Goal: Navigation & Orientation: Understand site structure

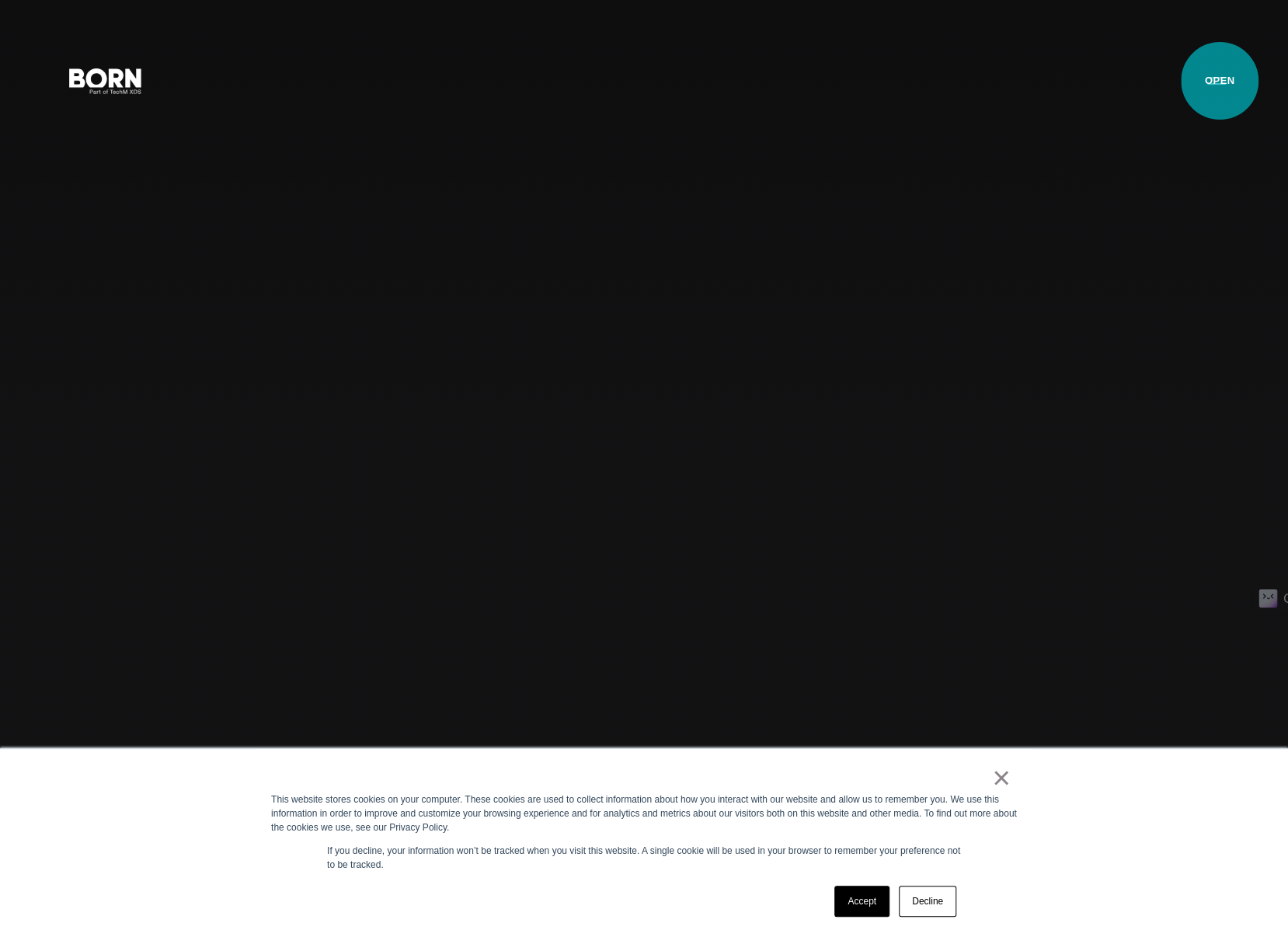
click at [1218, 81] on button "Primary Menu" at bounding box center [1217, 81] width 38 height 33
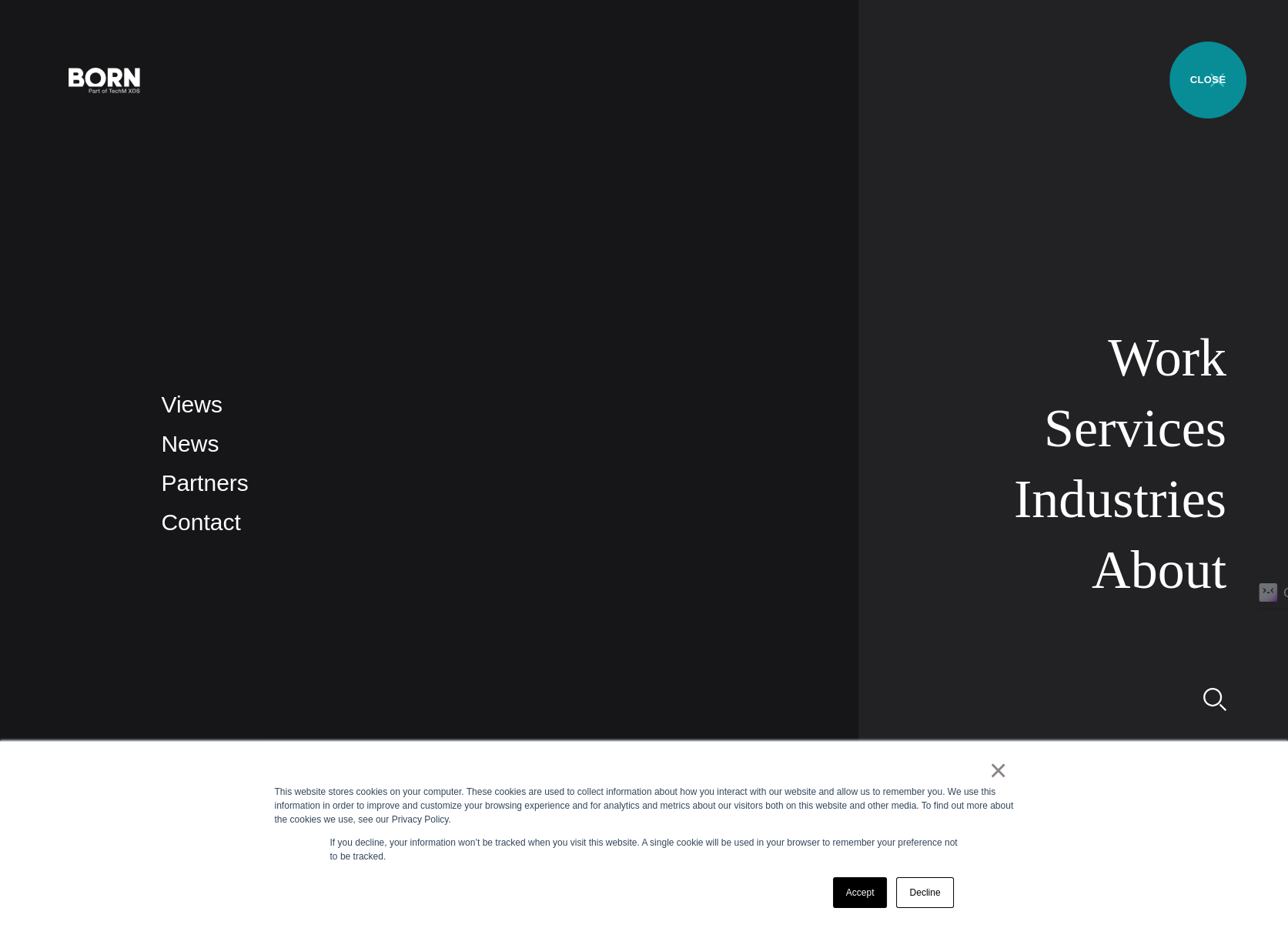
click at [1207, 80] on button "Primary Menu" at bounding box center [1216, 80] width 37 height 33
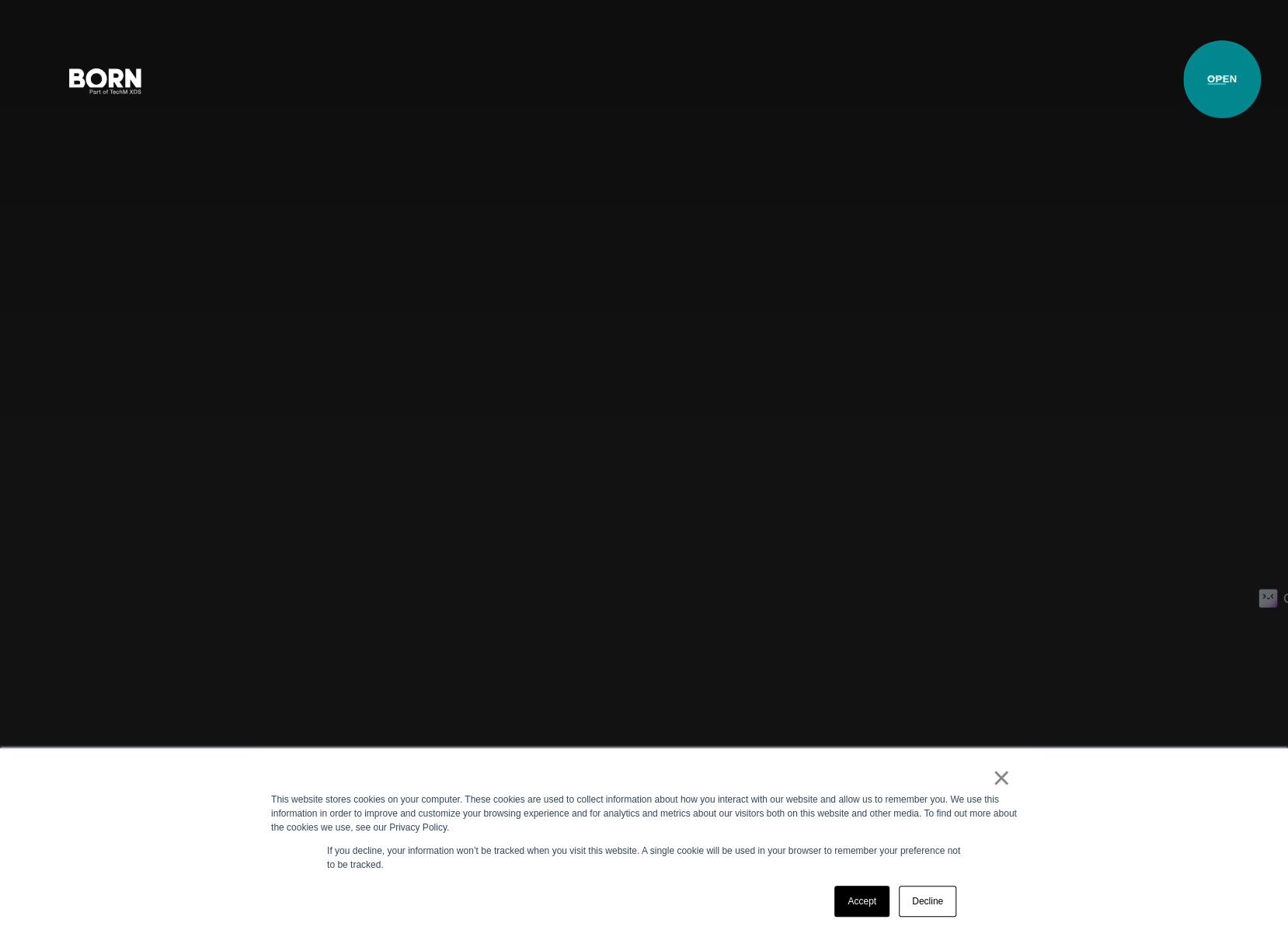
click at [1222, 80] on button "Primary Menu" at bounding box center [1217, 81] width 38 height 33
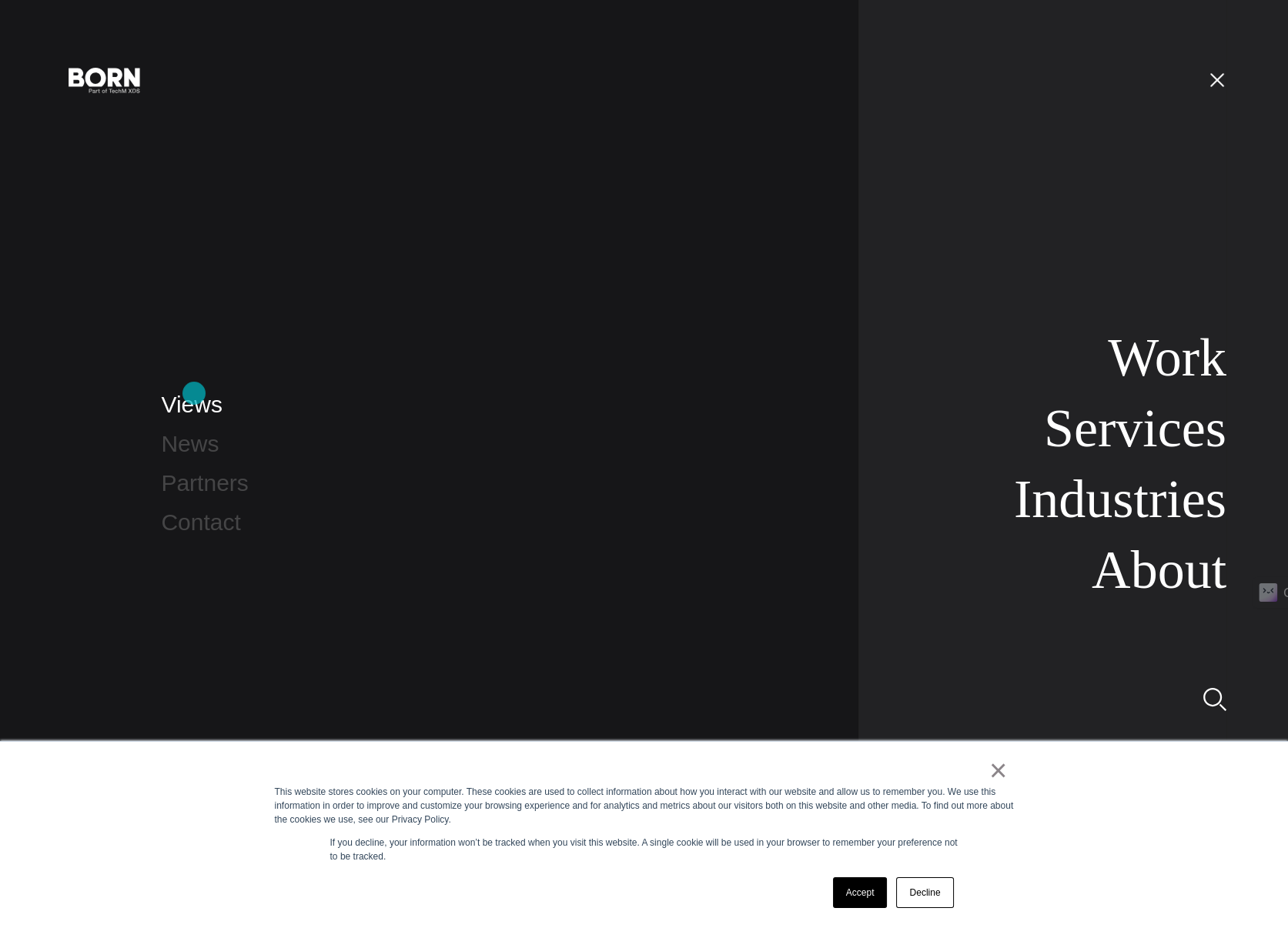
click at [194, 393] on link "Views" at bounding box center [190, 404] width 61 height 25
click at [1224, 80] on button "Primary Menu" at bounding box center [1216, 80] width 37 height 33
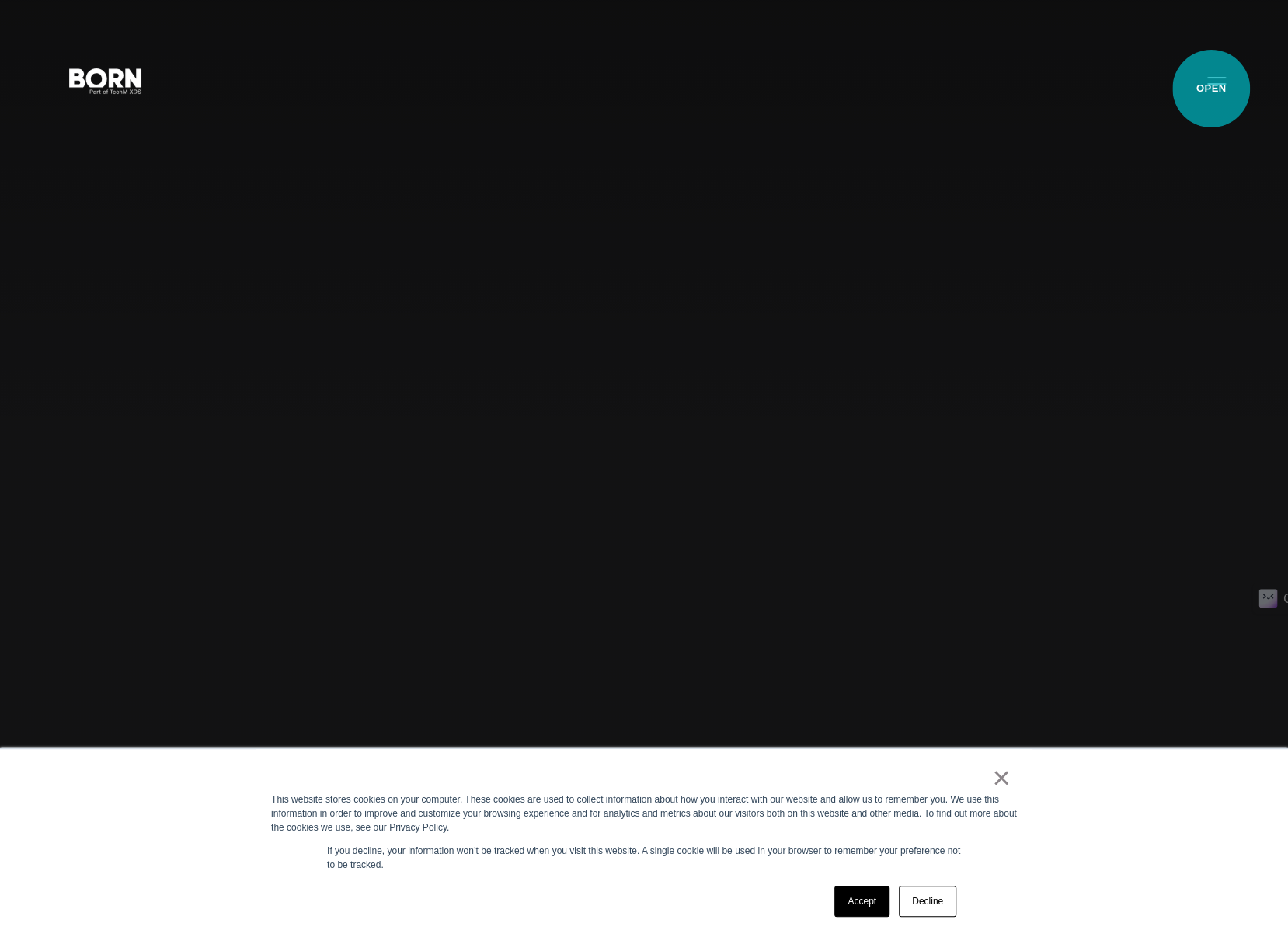
click at [1211, 89] on button "Primary Menu" at bounding box center [1217, 81] width 38 height 33
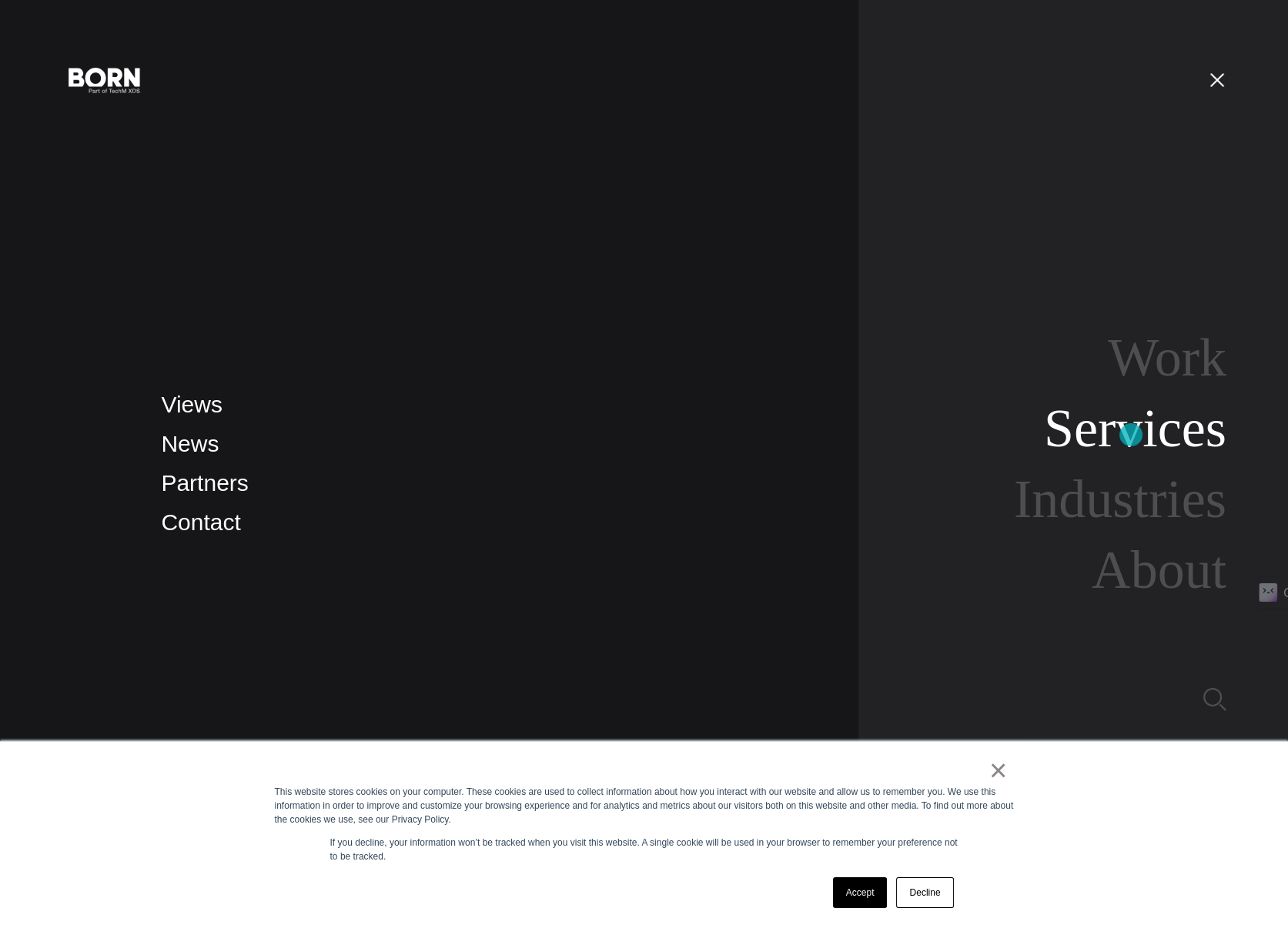
click at [1131, 435] on link "Services" at bounding box center [1135, 428] width 182 height 59
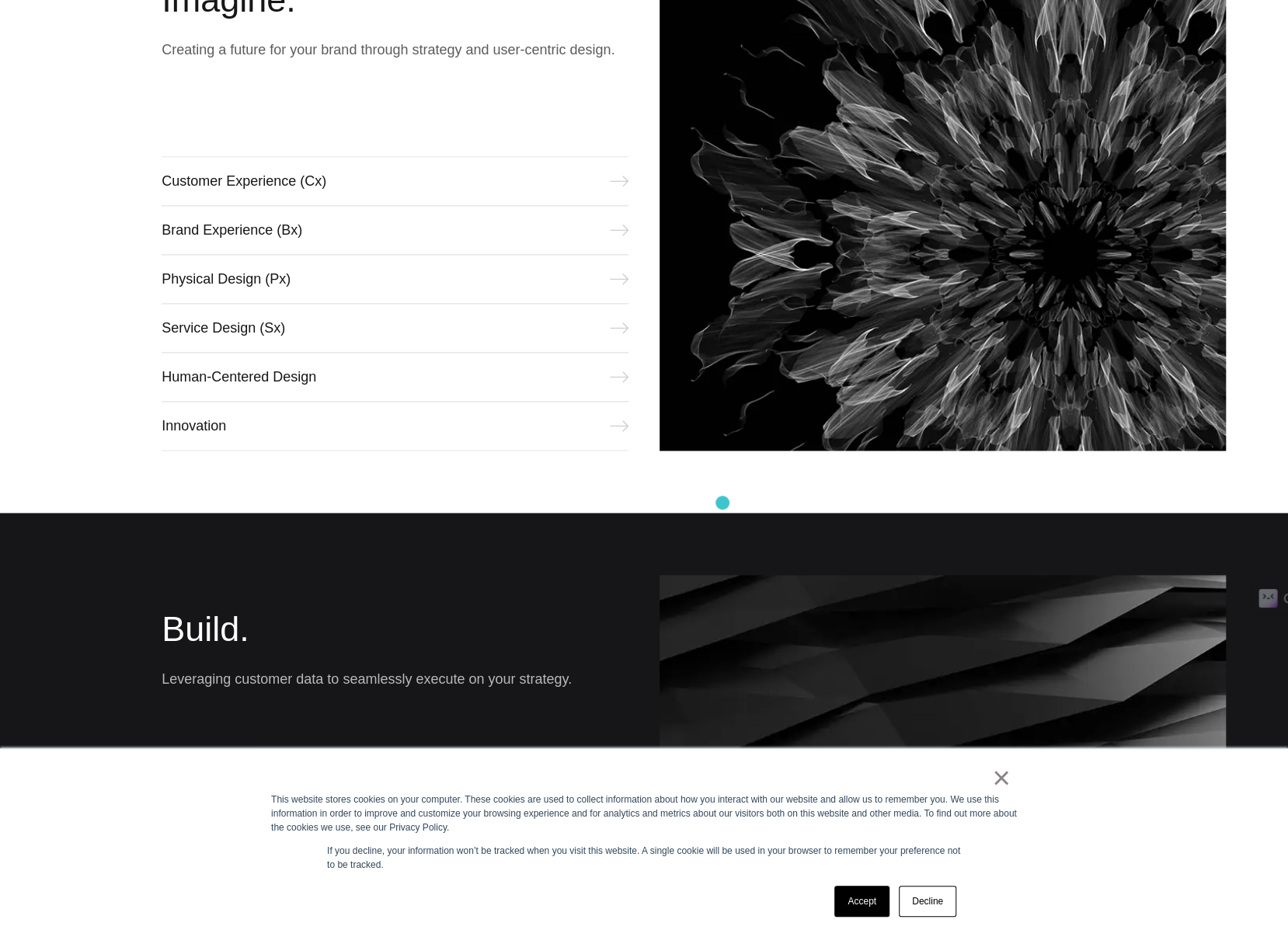
scroll to position [1088, 0]
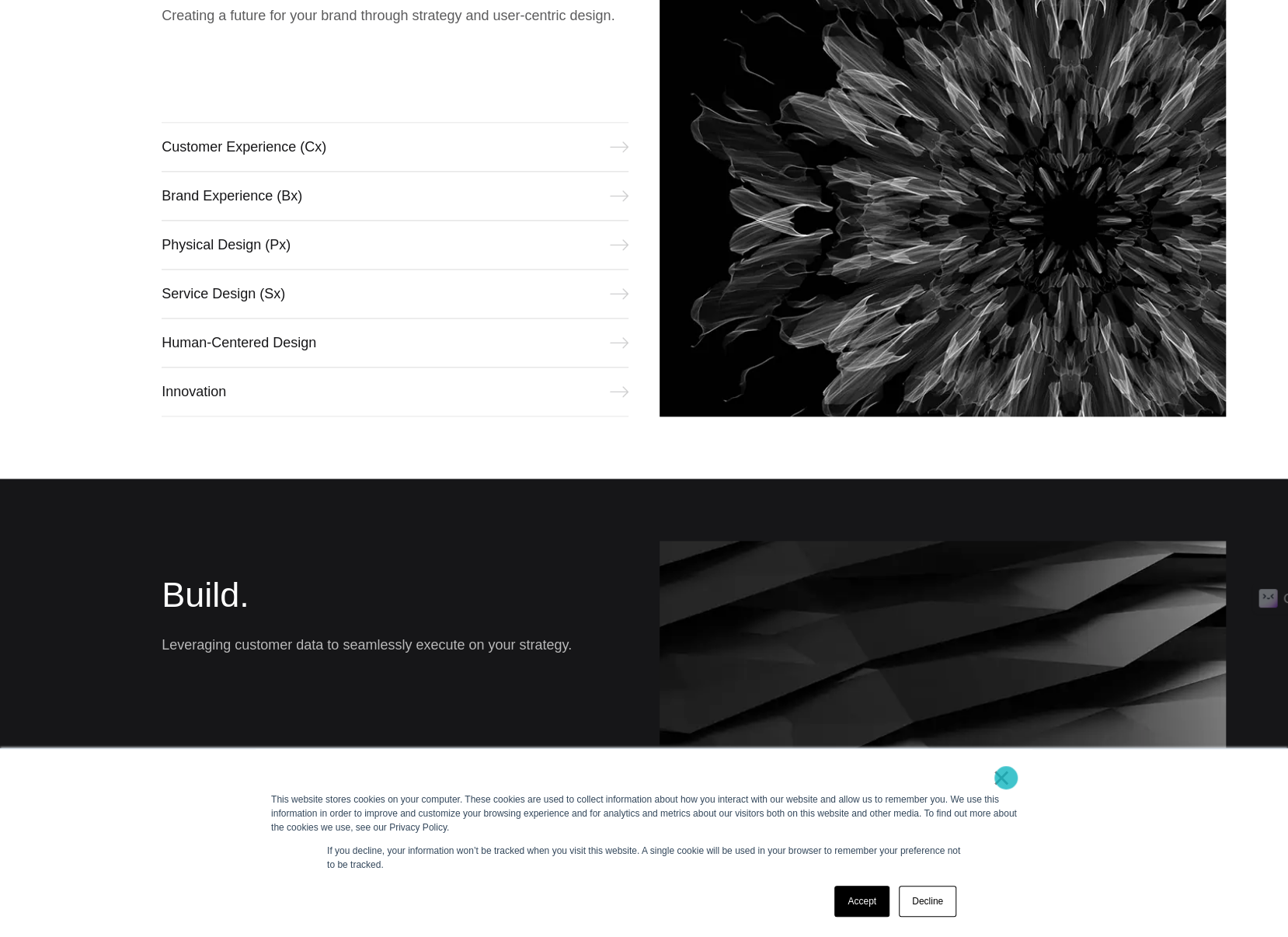
click at [1006, 778] on link "×" at bounding box center [1001, 777] width 18 height 14
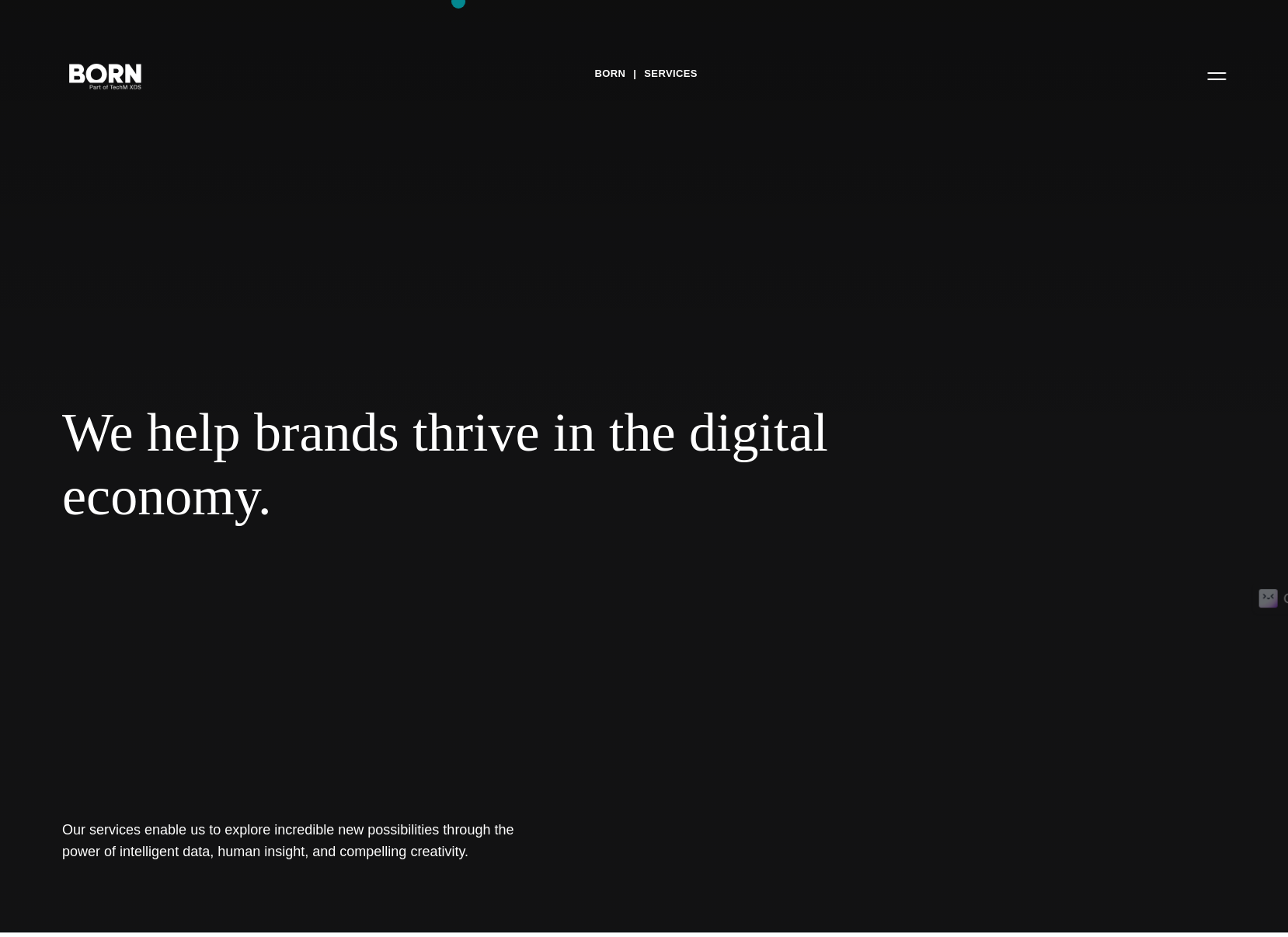
scroll to position [0, 0]
